Goal: Task Accomplishment & Management: Manage account settings

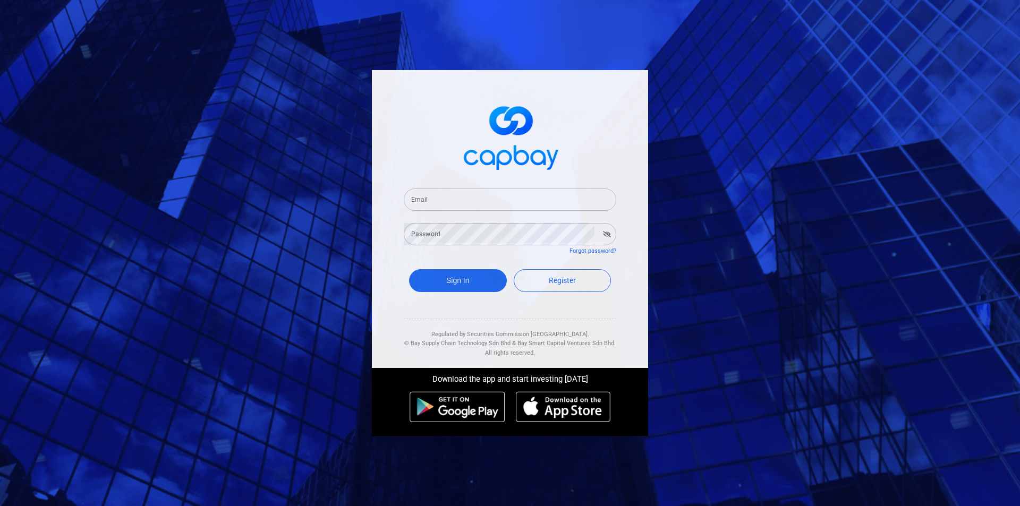
click at [469, 199] on input "Email" at bounding box center [510, 200] width 212 height 22
type input "[EMAIL_ADDRESS][DOMAIN_NAME]"
click at [435, 231] on div "Password Password" at bounding box center [510, 233] width 212 height 24
click at [409, 269] on button "Sign In" at bounding box center [458, 280] width 98 height 23
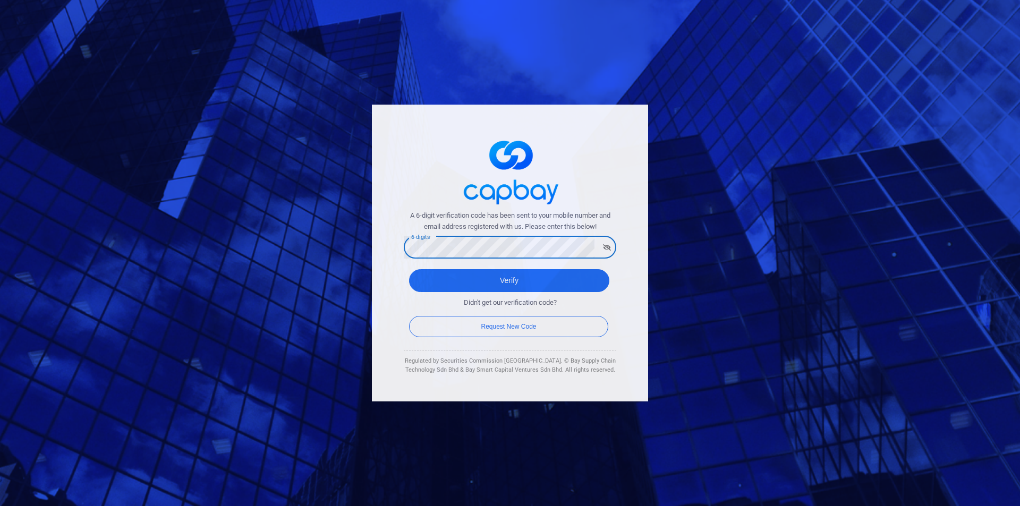
click at [409, 269] on button "Verify" at bounding box center [509, 280] width 200 height 23
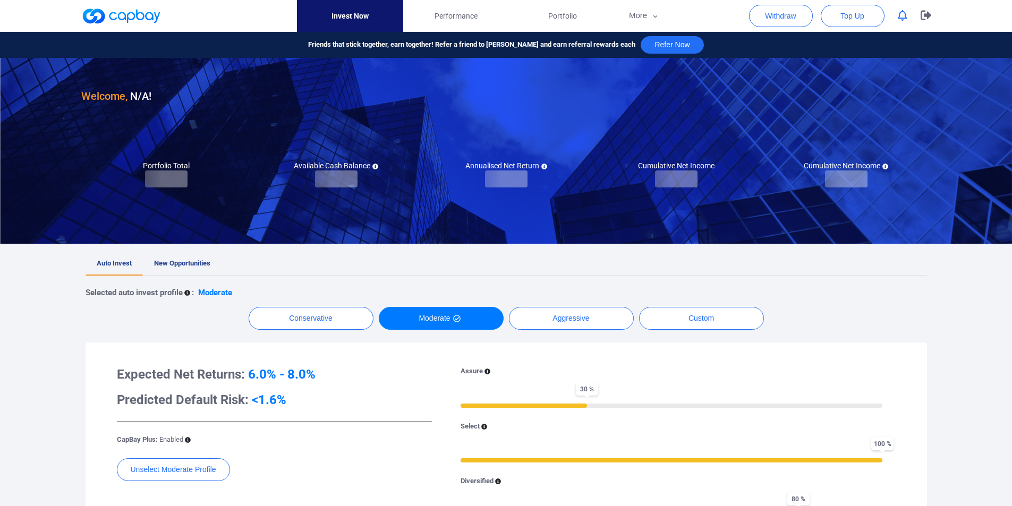
checkbox input "true"
